Goal: Task Accomplishment & Management: Use online tool/utility

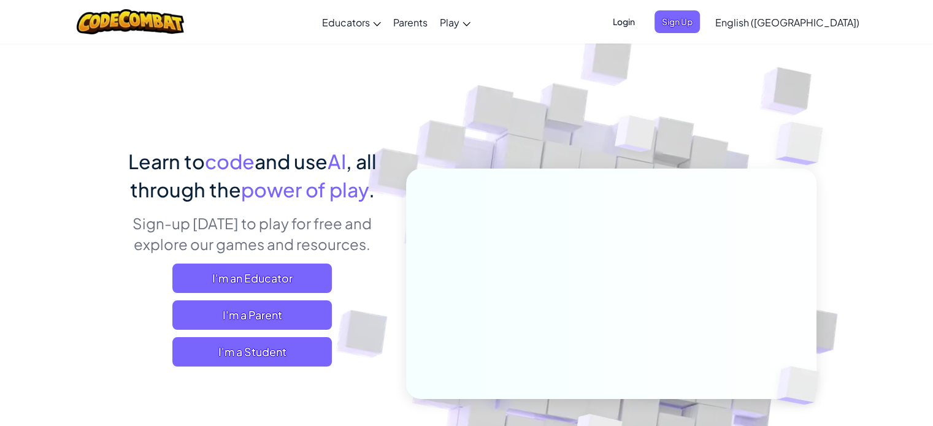
click at [642, 16] on span "Login" at bounding box center [623, 21] width 37 height 23
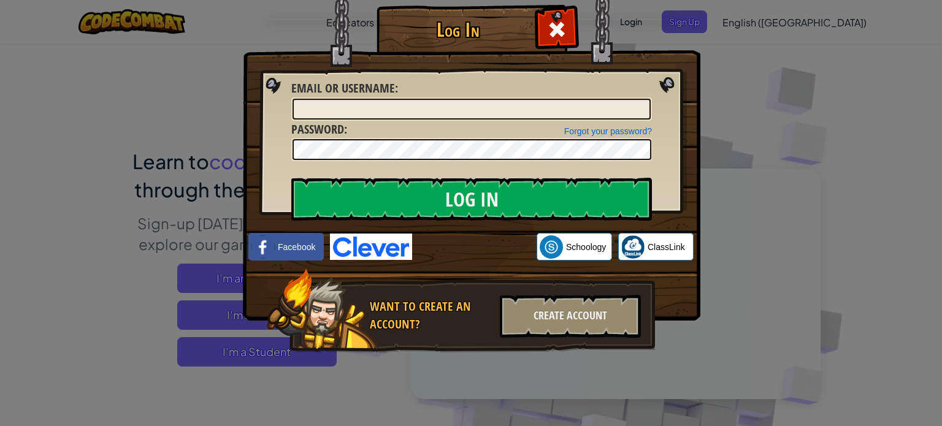
click at [182, 301] on div "Log In Unknown Error Email or Username : Forgot your password? Password : Log I…" at bounding box center [471, 213] width 942 height 426
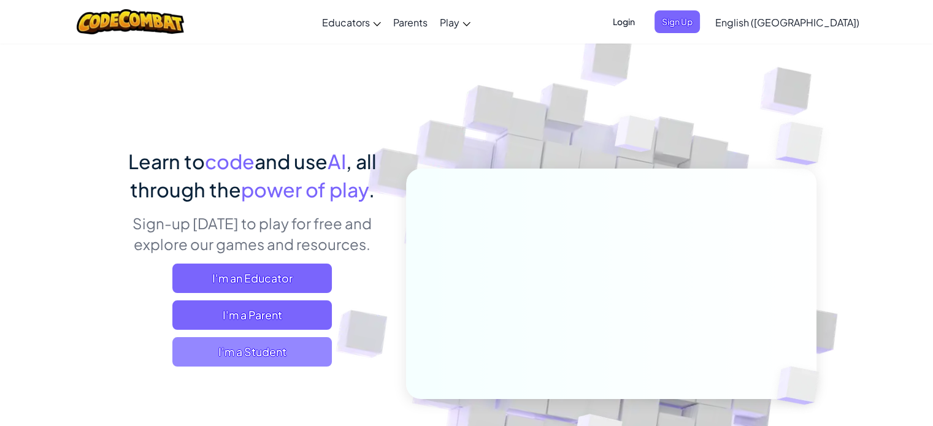
click at [249, 353] on span "I'm a Student" at bounding box center [251, 351] width 159 height 29
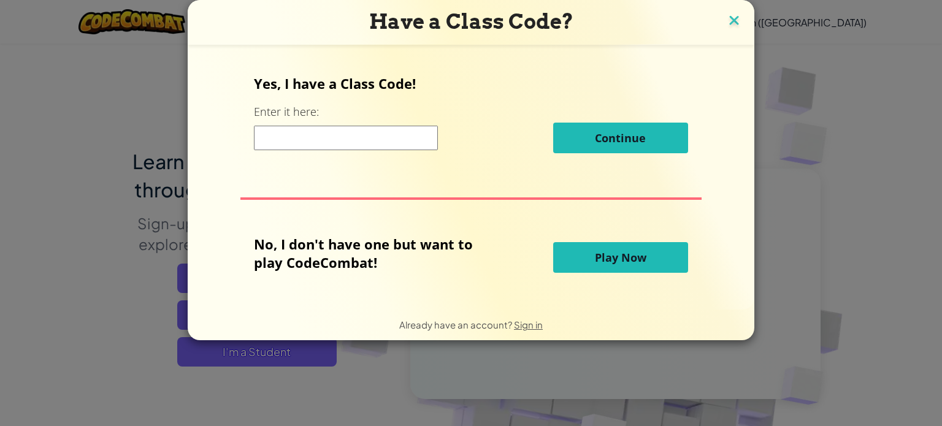
click at [735, 15] on img at bounding box center [734, 21] width 16 height 18
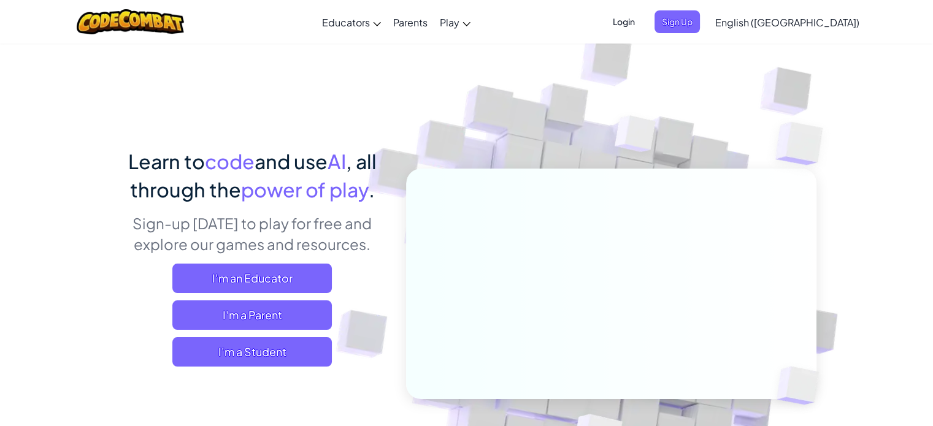
click at [642, 23] on span "Login" at bounding box center [623, 21] width 37 height 23
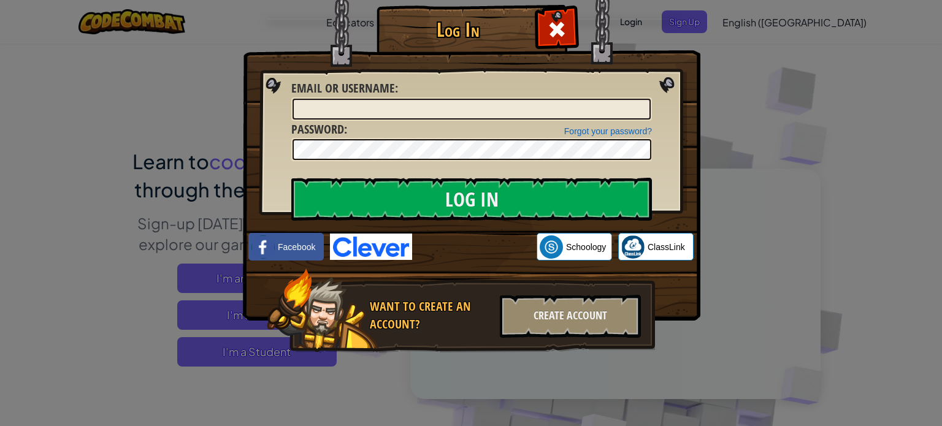
click at [369, 232] on img at bounding box center [472, 142] width 458 height 357
click at [380, 257] on img at bounding box center [371, 247] width 82 height 26
click at [389, 245] on img at bounding box center [371, 247] width 82 height 26
click at [400, 227] on img at bounding box center [472, 142] width 458 height 357
click at [387, 242] on img at bounding box center [371, 247] width 82 height 26
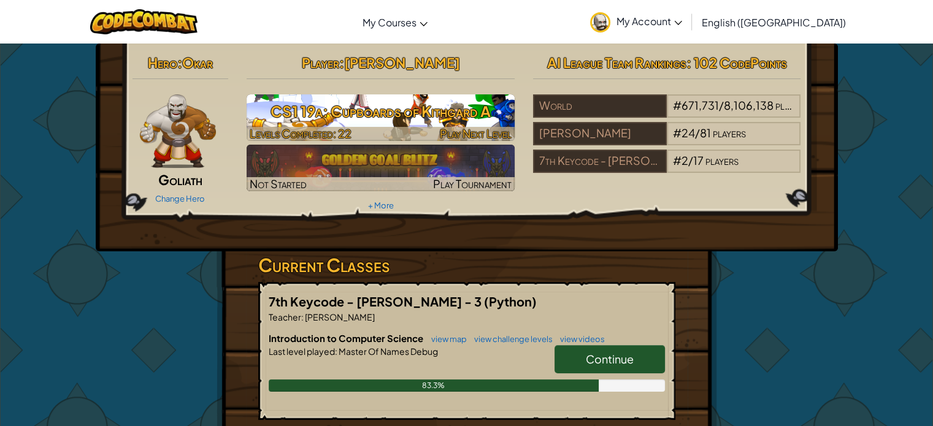
click at [323, 123] on h3 "CS1 19a: Cupboards of Kithgard A" at bounding box center [381, 112] width 268 height 28
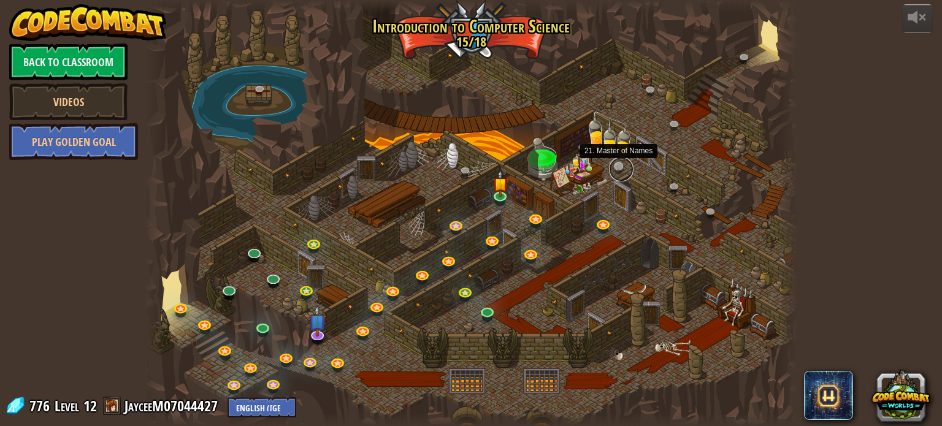
click at [618, 165] on link at bounding box center [621, 169] width 25 height 25
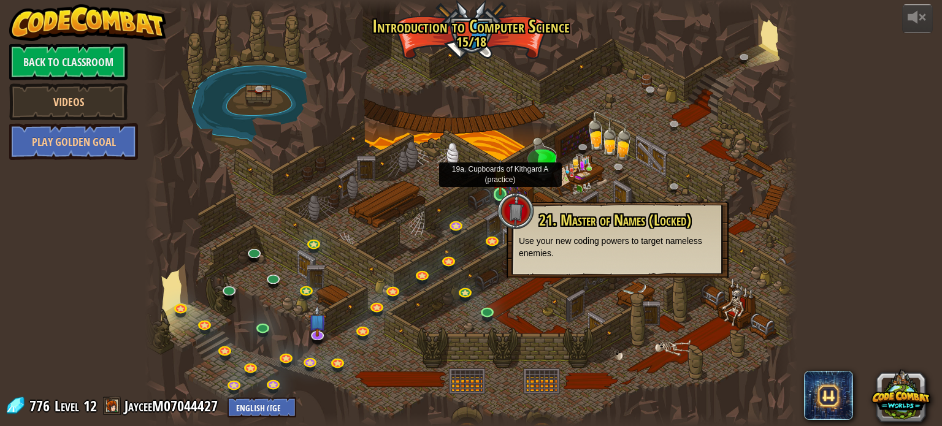
click at [505, 185] on img at bounding box center [501, 177] width 16 height 37
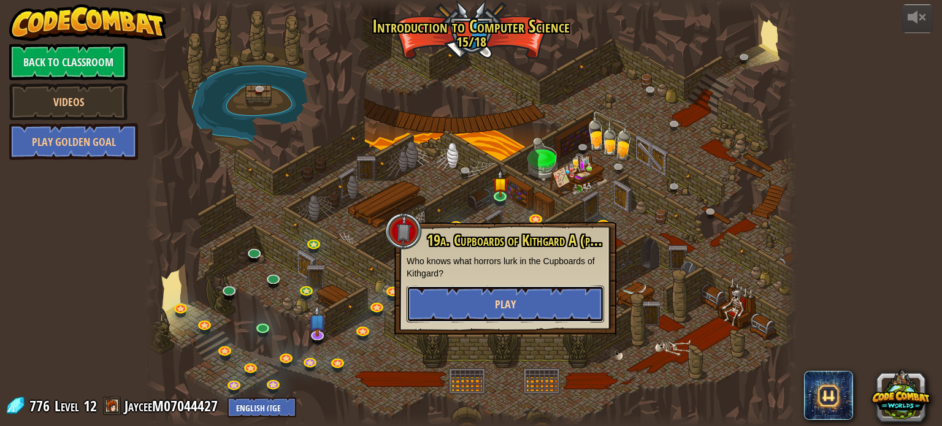
click at [527, 311] on button "Play" at bounding box center [505, 304] width 197 height 37
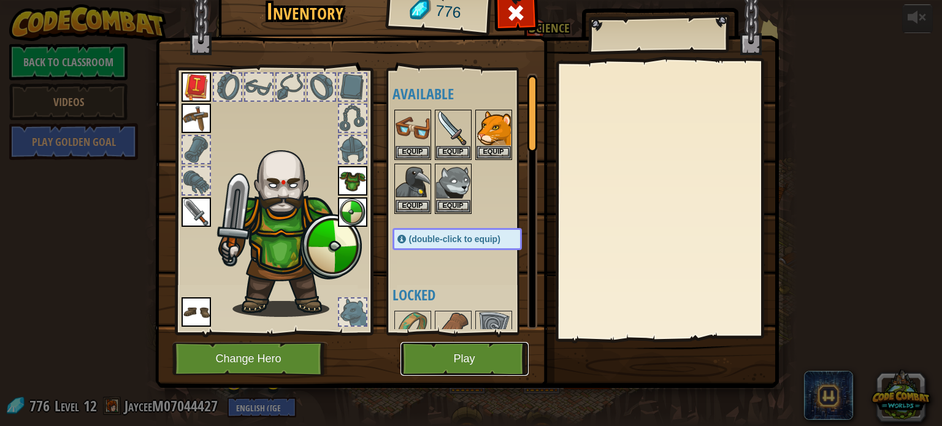
click at [495, 362] on button "Play" at bounding box center [465, 359] width 128 height 34
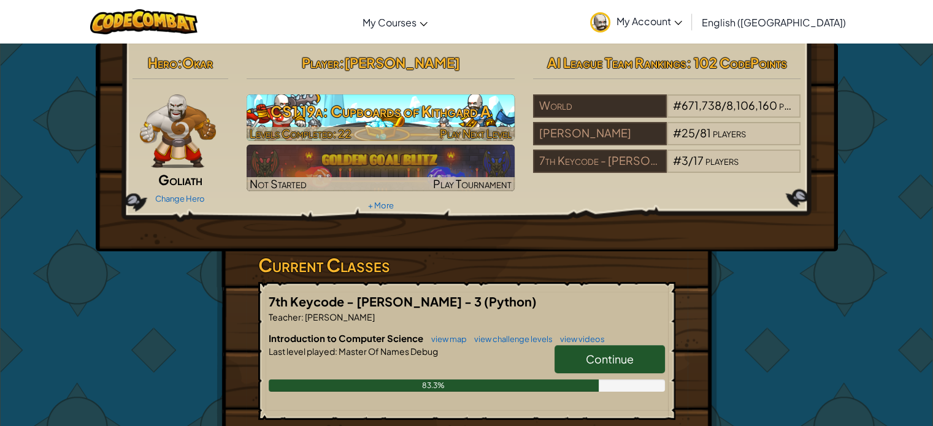
click at [459, 110] on h3 "CS1 19a: Cupboards of Kithgard A" at bounding box center [381, 112] width 268 height 28
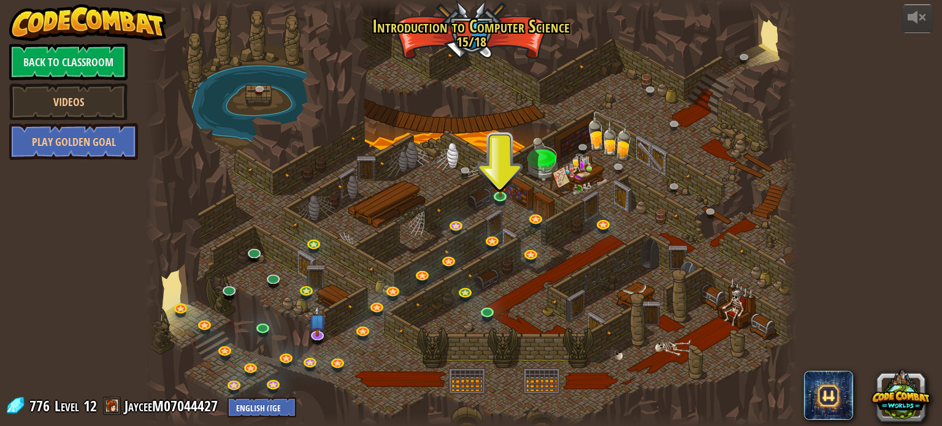
click at [528, 239] on div at bounding box center [471, 213] width 652 height 426
click at [530, 245] on link at bounding box center [532, 254] width 25 height 25
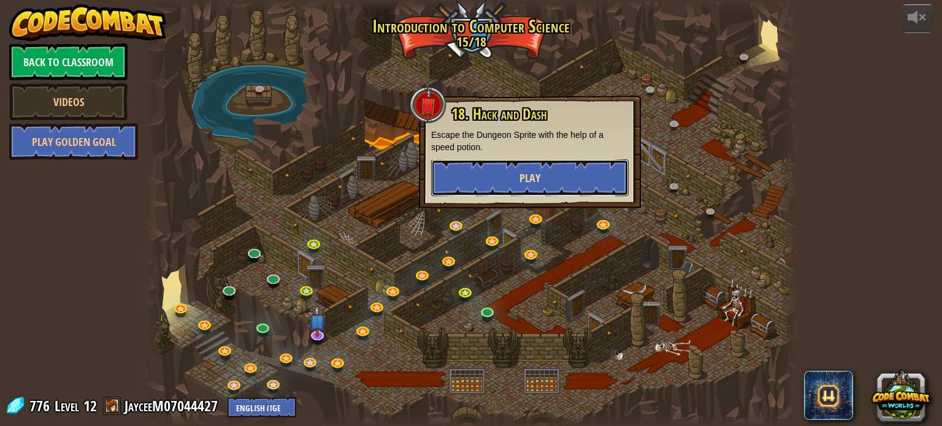
click at [534, 176] on span "Play" at bounding box center [530, 178] width 21 height 15
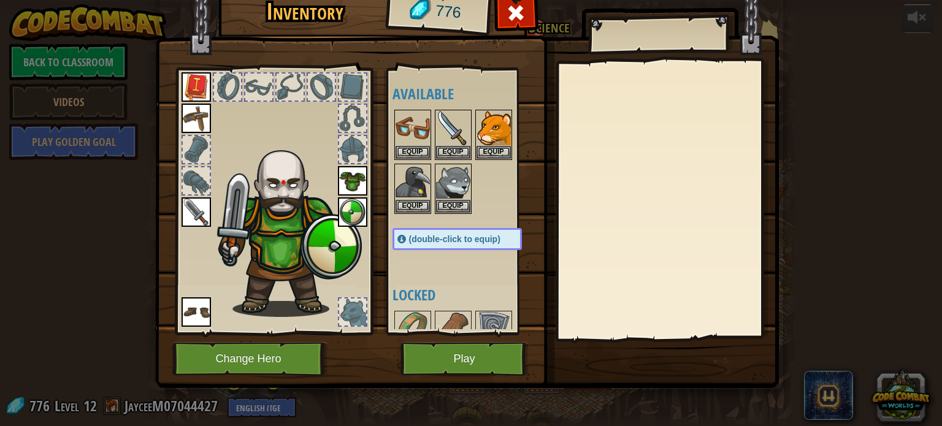
click at [466, 390] on div "Inventory 776 Available Equip Equip Equip Equip Equip Equip Equip Equip Equip E…" at bounding box center [471, 220] width 624 height 405
click at [472, 364] on button "Play" at bounding box center [465, 359] width 128 height 34
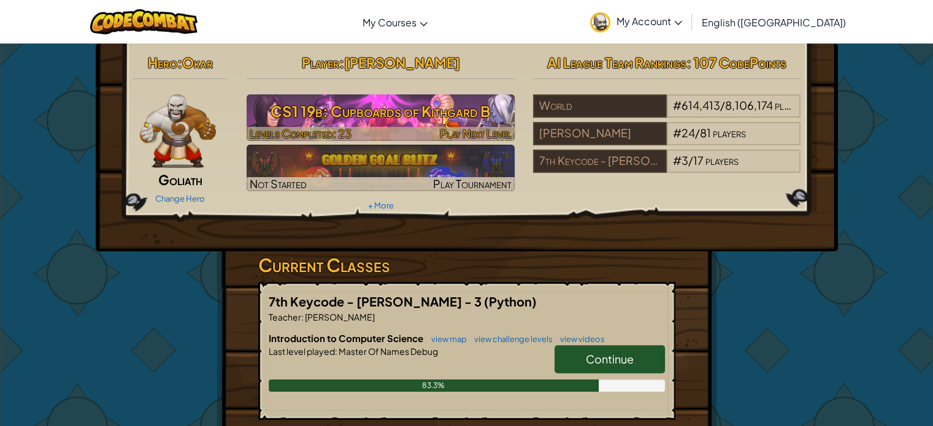
click at [372, 94] on img at bounding box center [381, 117] width 268 height 47
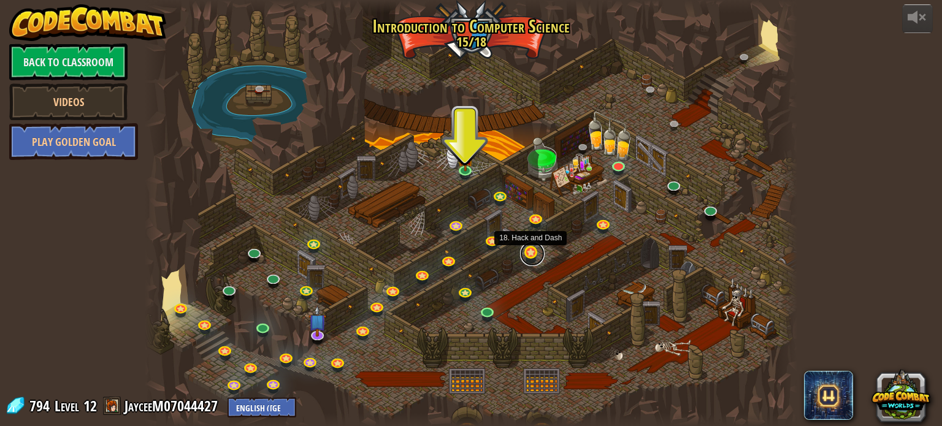
click at [536, 251] on link at bounding box center [532, 254] width 25 height 25
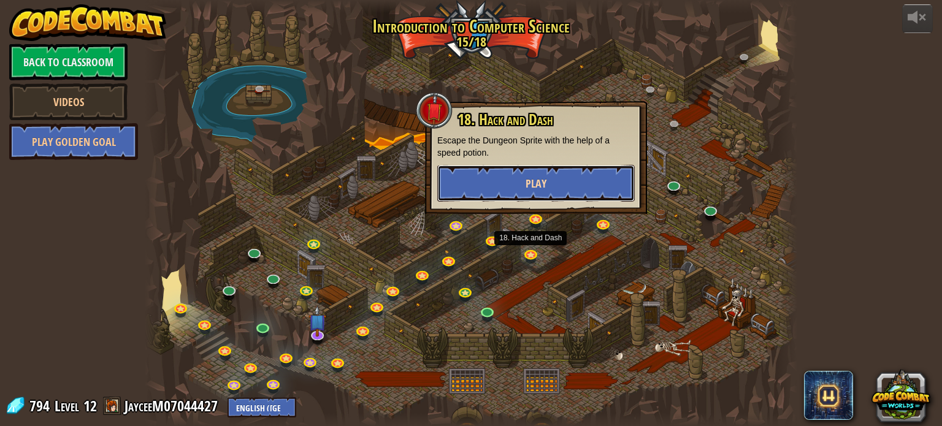
click at [524, 190] on button "Play" at bounding box center [535, 183] width 197 height 37
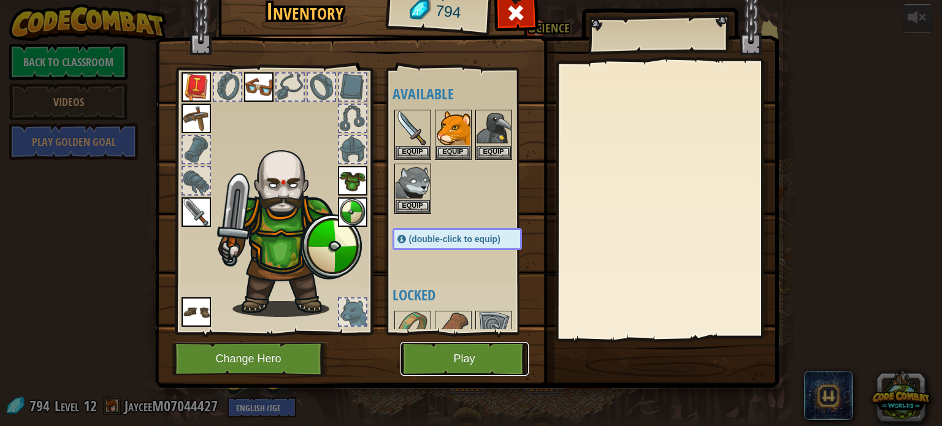
click at [445, 355] on button "Play" at bounding box center [465, 359] width 128 height 34
